Goal: Find specific page/section: Find specific page/section

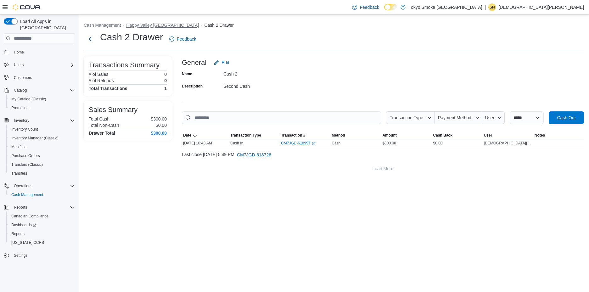
click at [155, 24] on button "Happy Valley Goose Bay" at bounding box center [162, 25] width 73 height 5
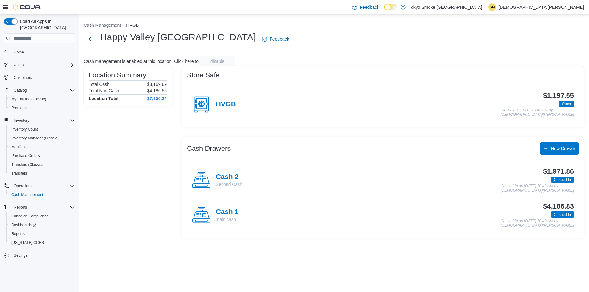
click at [228, 178] on h4 "Cash 2" at bounding box center [229, 177] width 26 height 8
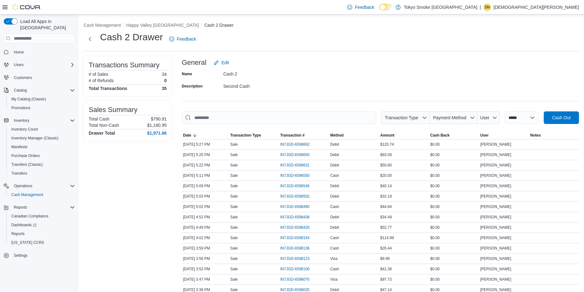
click at [561, 8] on p "Shiran Norbert" at bounding box center [537, 7] width 86 height 8
click at [529, 63] on button "Sign Out" at bounding box center [548, 62] width 58 height 10
